Goal: Check status

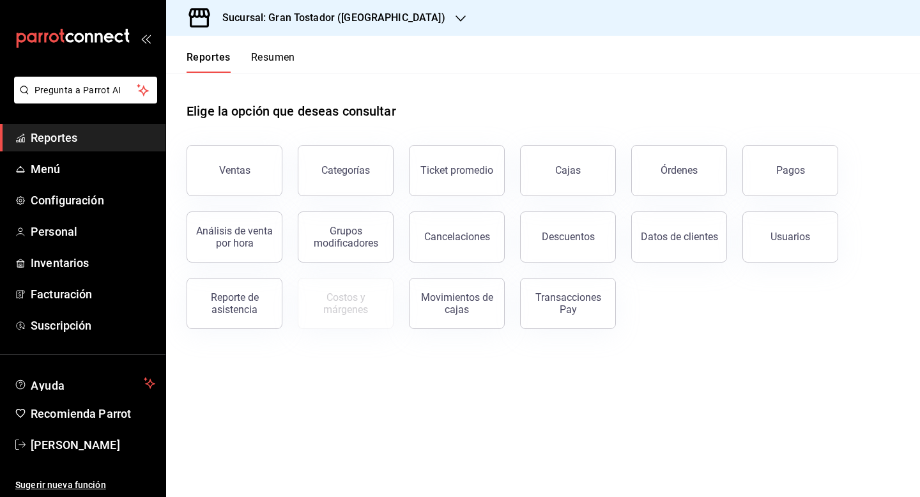
click at [455, 15] on icon "button" at bounding box center [460, 18] width 10 height 10
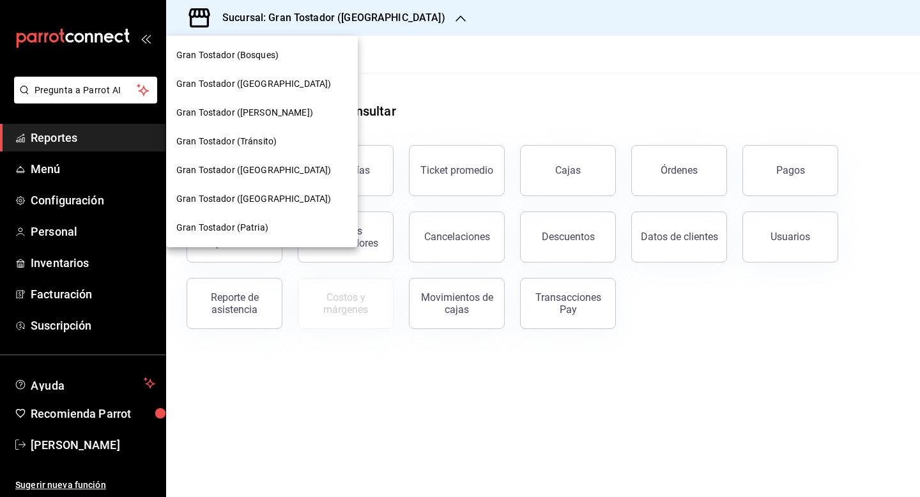
click at [261, 118] on span "Gran Tostador ([PERSON_NAME])" at bounding box center [244, 112] width 137 height 13
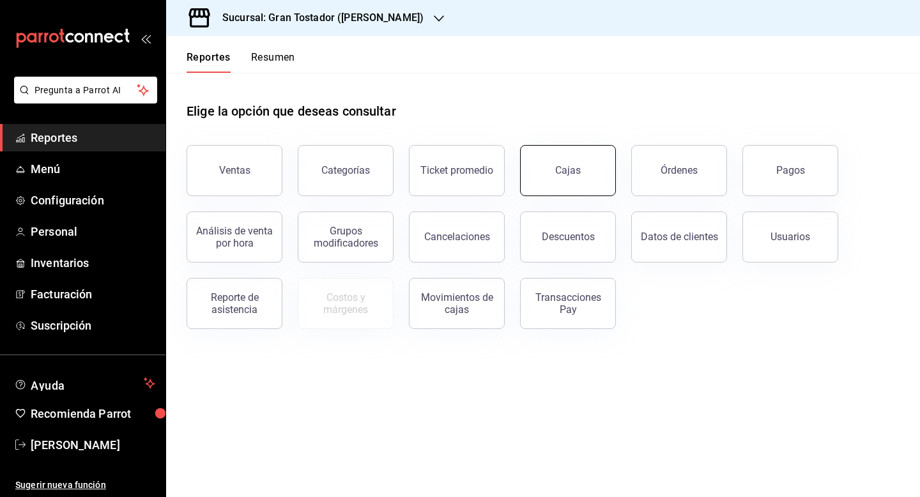
click at [547, 173] on link "Cajas" at bounding box center [568, 170] width 96 height 51
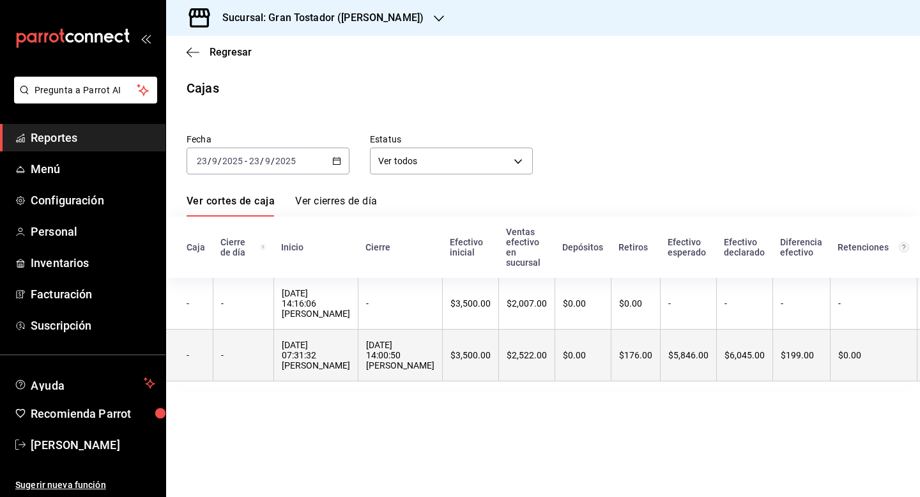
click at [448, 351] on th "$3,500.00" at bounding box center [470, 356] width 56 height 52
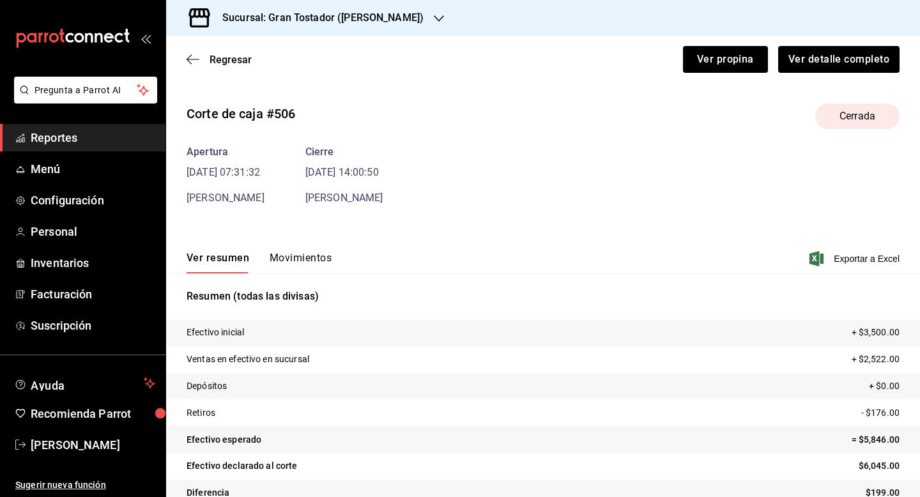
scroll to position [24, 0]
